Goal: Transaction & Acquisition: Purchase product/service

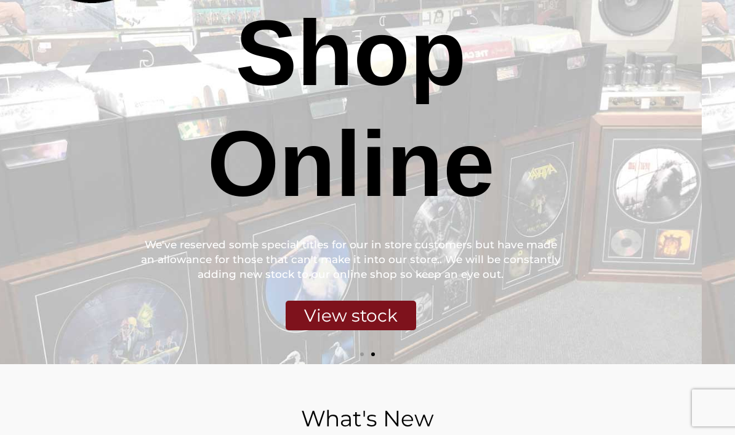
scroll to position [187, 0]
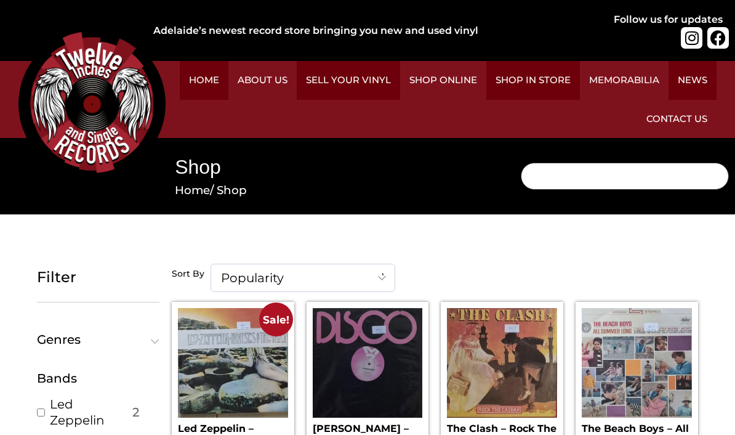
click at [521, 163] on input "Search" at bounding box center [625, 176] width 208 height 27
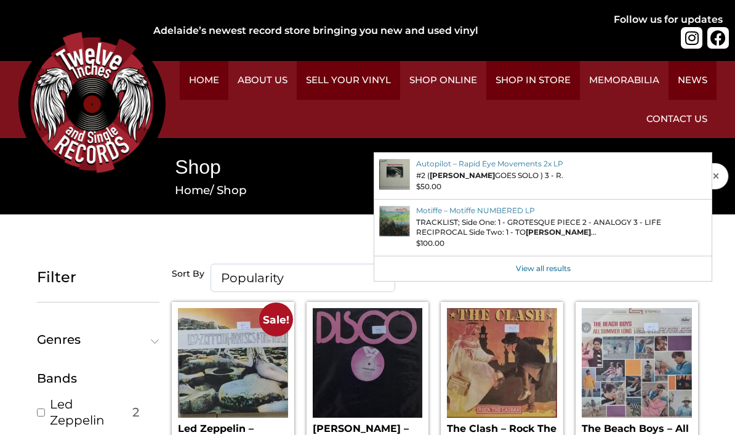
type input "George thorogood"
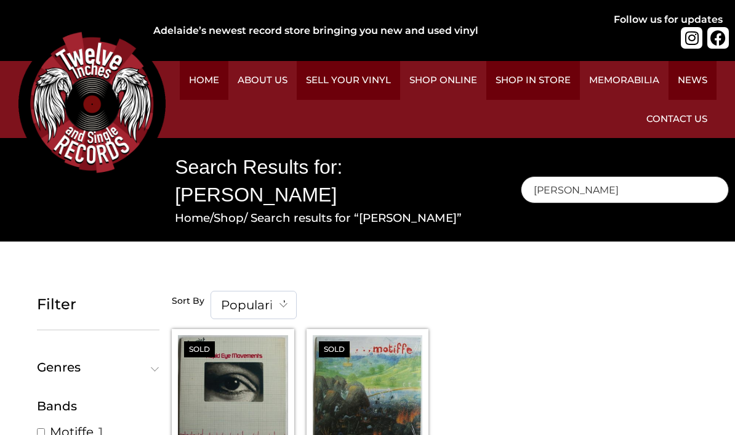
click at [521, 176] on input "[PERSON_NAME]" at bounding box center [625, 189] width 208 height 27
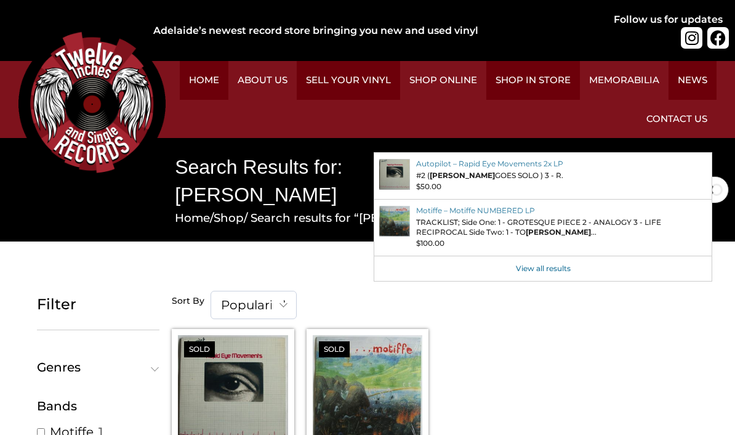
type input "G"
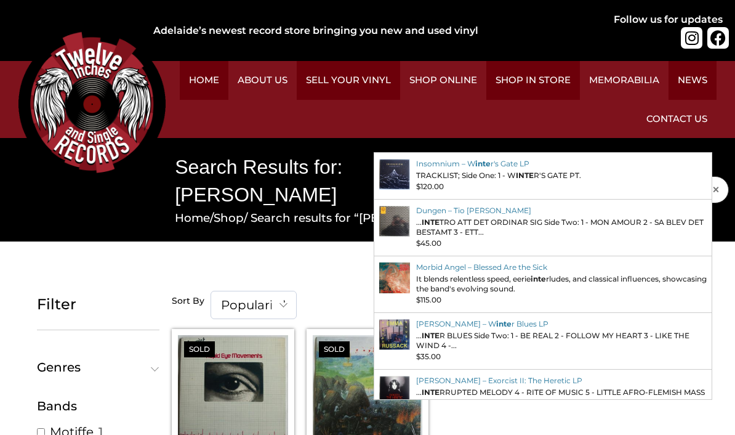
type input "Inca"
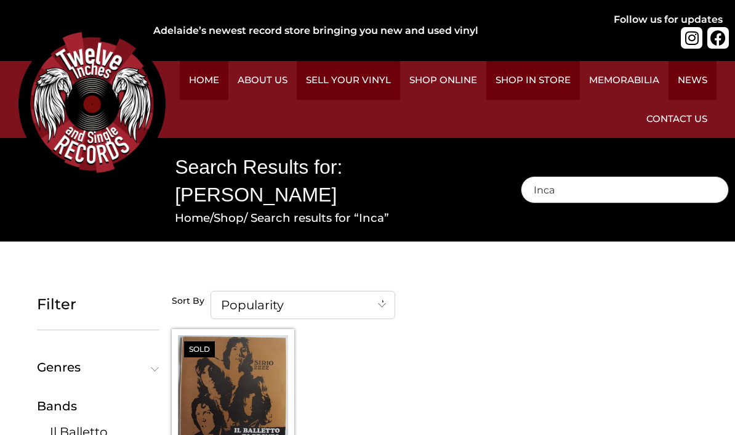
click at [521, 176] on input "Inca" at bounding box center [625, 189] width 208 height 27
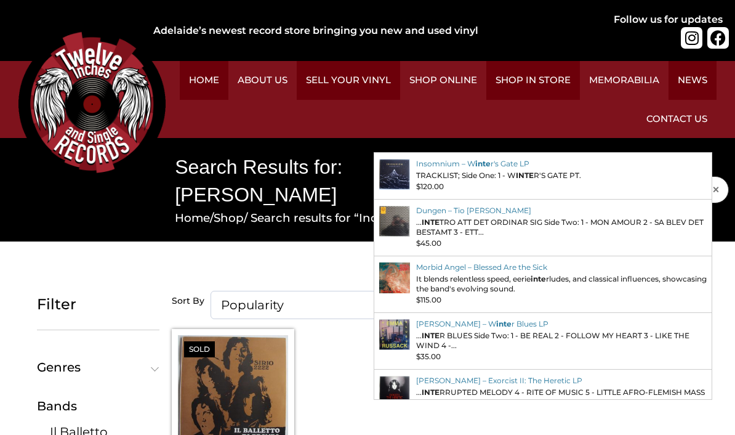
type input "Inxs"
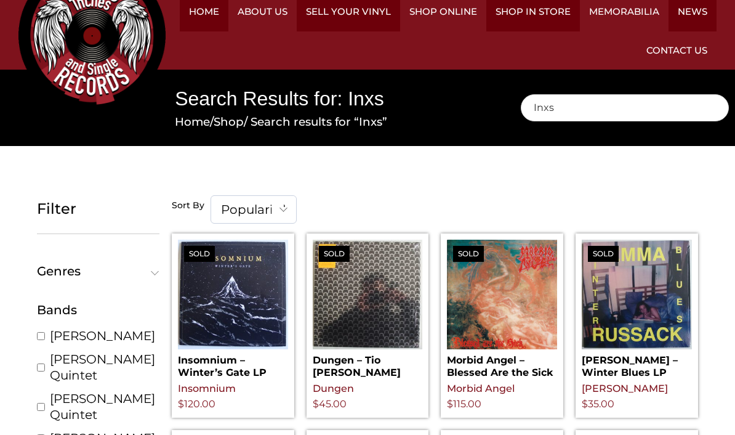
click at [36, 109] on img at bounding box center [91, 35] width 147 height 147
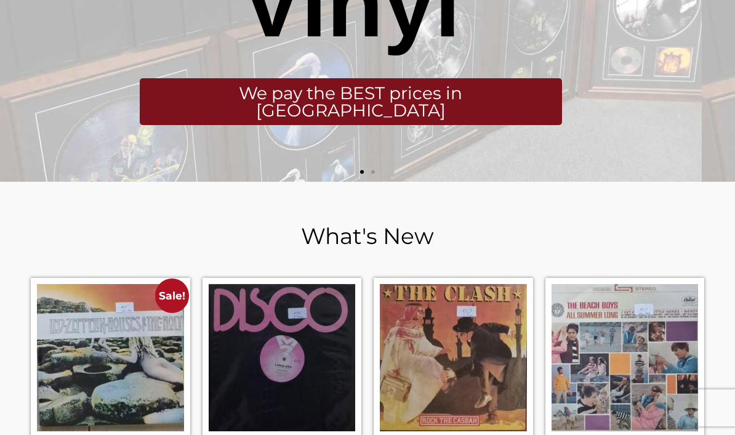
scroll to position [329, 0]
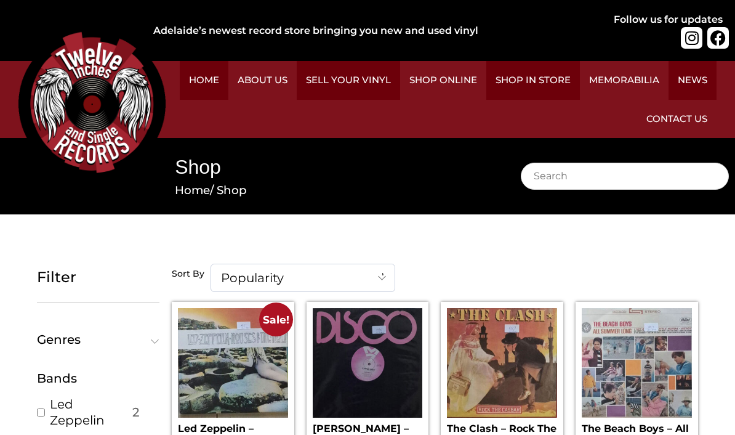
click at [39, 177] on img at bounding box center [91, 103] width 147 height 147
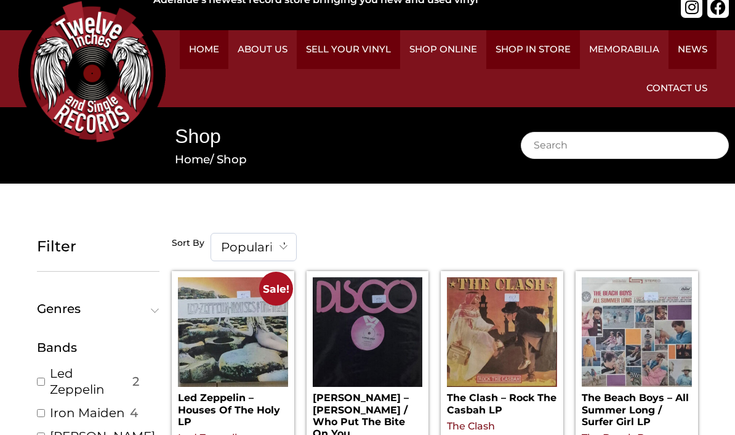
scroll to position [30, 0]
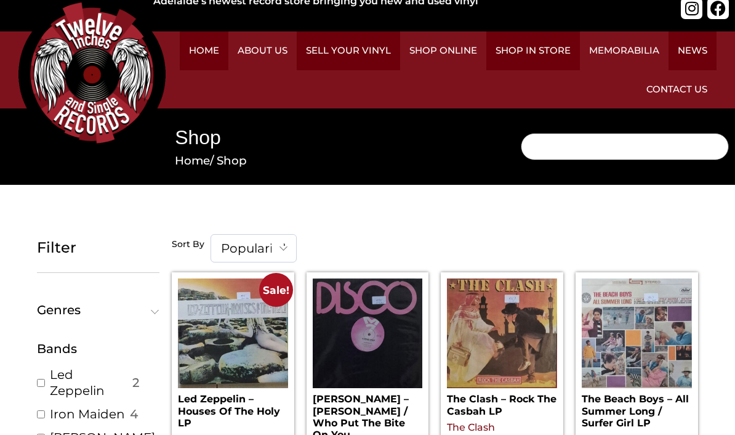
click at [521, 133] on input "Search" at bounding box center [625, 146] width 208 height 27
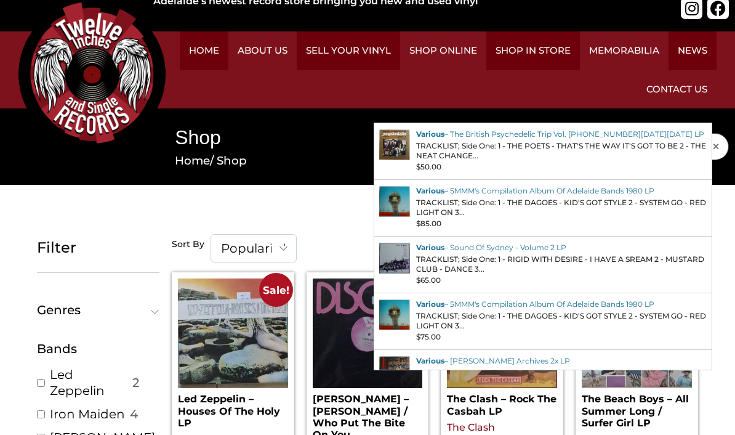
type input "Various"
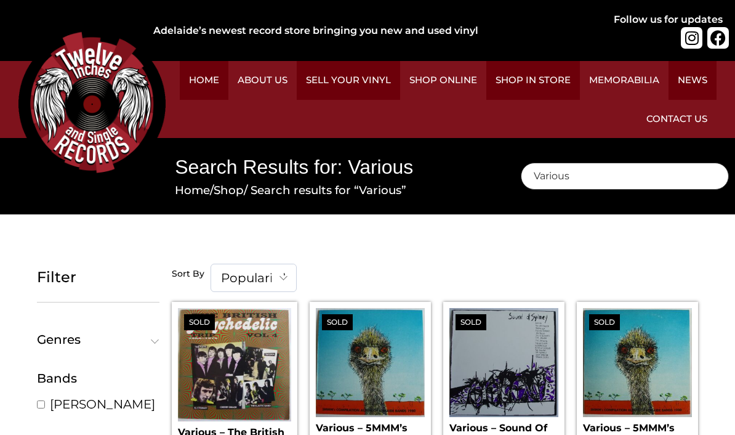
click at [521, 163] on input "Various" at bounding box center [625, 176] width 208 height 27
type input "V"
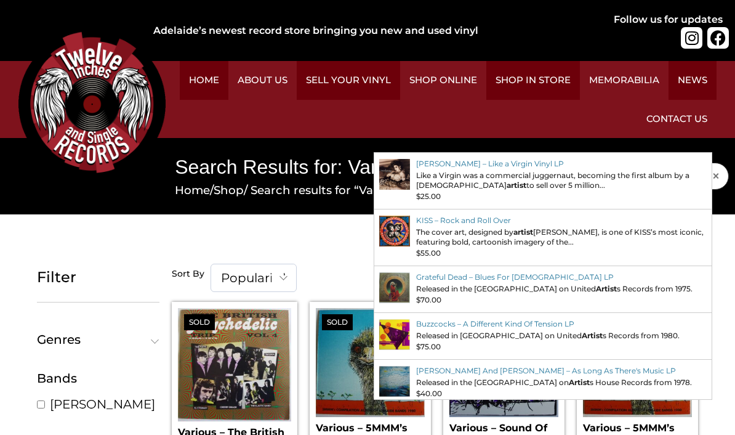
type input "Artist"
click at [706, 163] on div "×" at bounding box center [717, 176] width 23 height 27
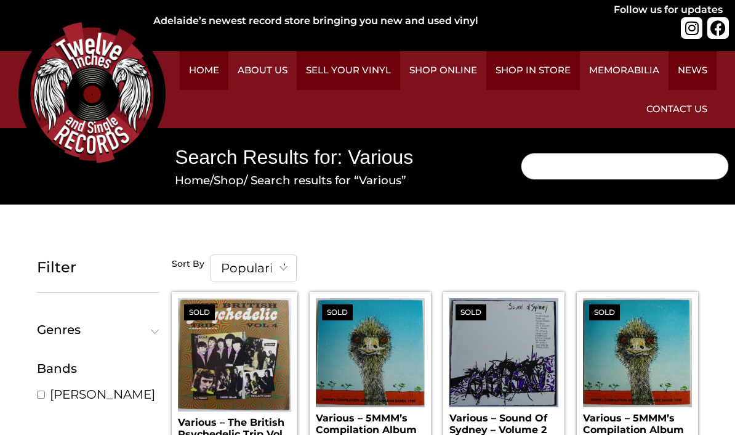
scroll to position [9, 0]
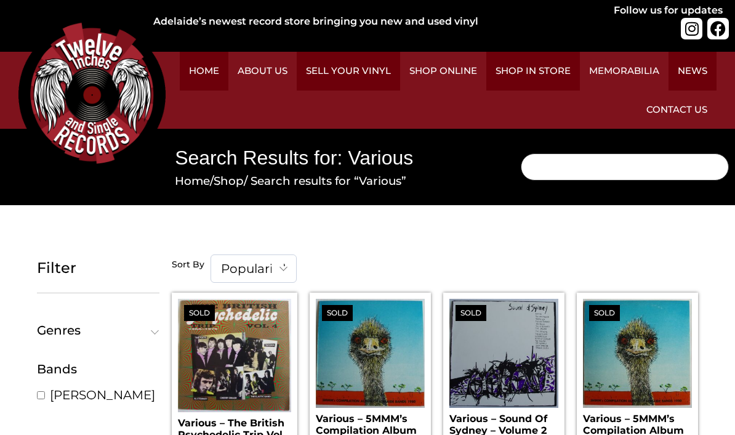
click at [521, 153] on input "Search" at bounding box center [625, 166] width 208 height 27
click at [228, 64] on link "Home" at bounding box center [204, 71] width 49 height 39
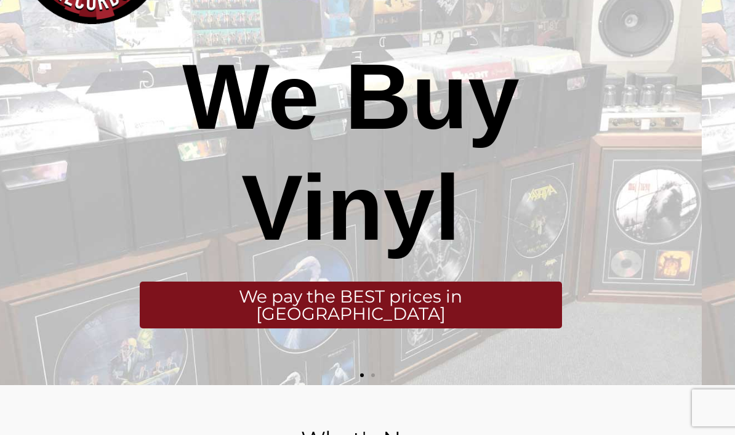
scroll to position [155, 0]
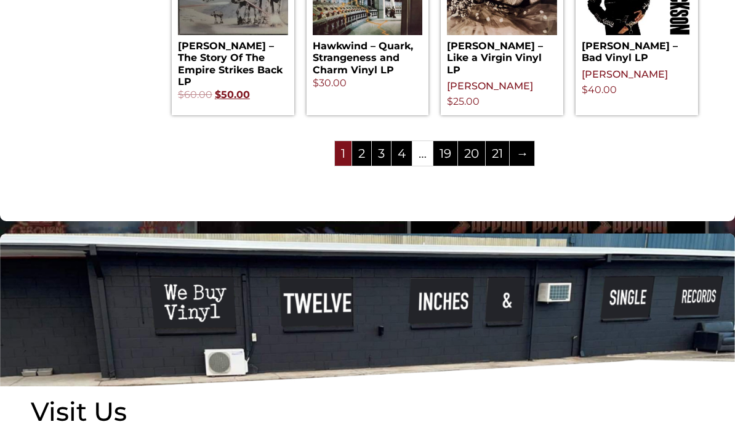
scroll to position [1477, 0]
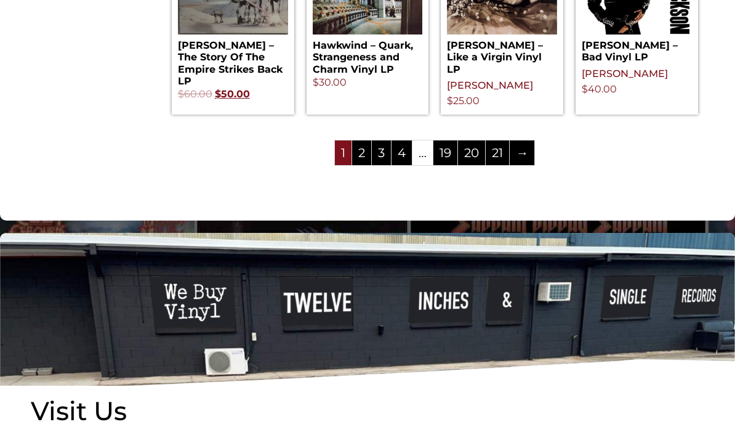
click at [371, 165] on link "2" at bounding box center [361, 152] width 19 height 25
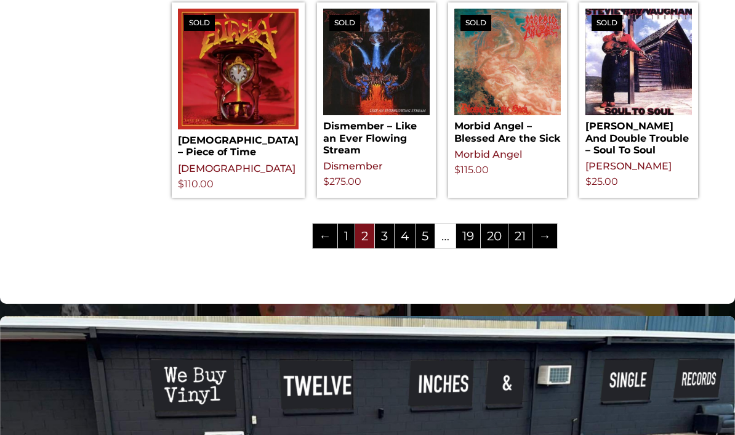
scroll to position [1360, 0]
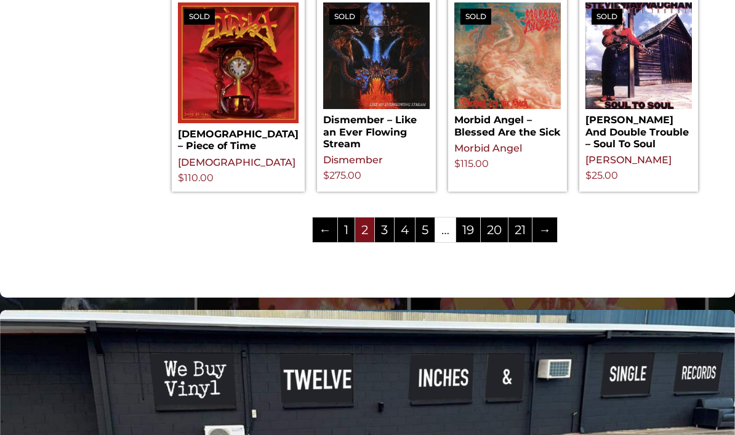
click at [394, 242] on link "3" at bounding box center [384, 229] width 19 height 25
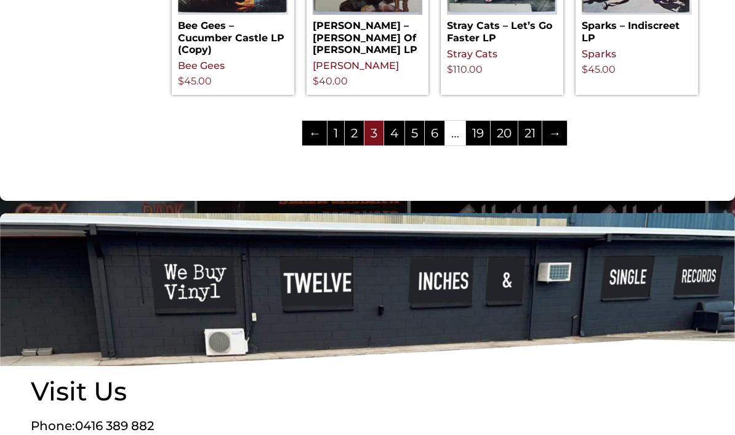
scroll to position [1479, 0]
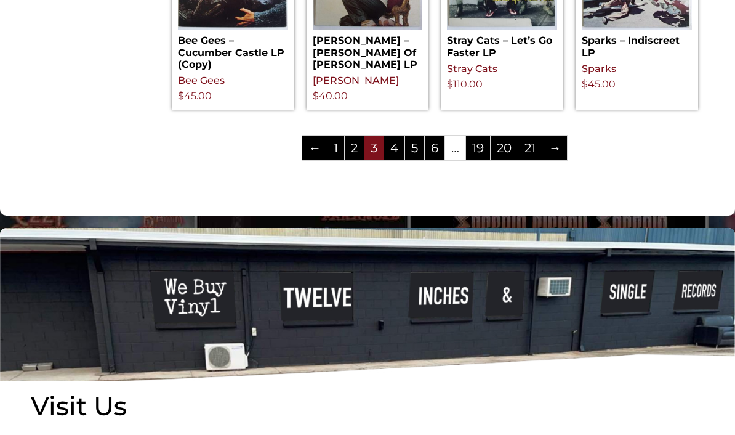
click at [542, 160] on link "21" at bounding box center [529, 147] width 23 height 25
